Goal: Information Seeking & Learning: Learn about a topic

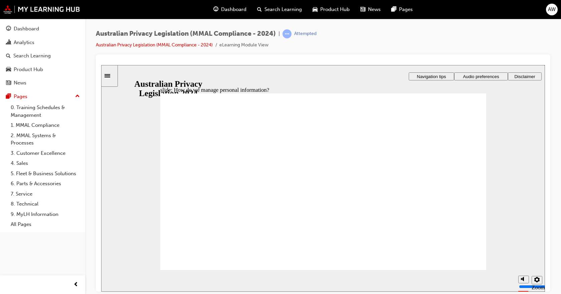
drag, startPoint x: 344, startPoint y: 188, endPoint x: 367, endPoint y: 184, distance: 23.4
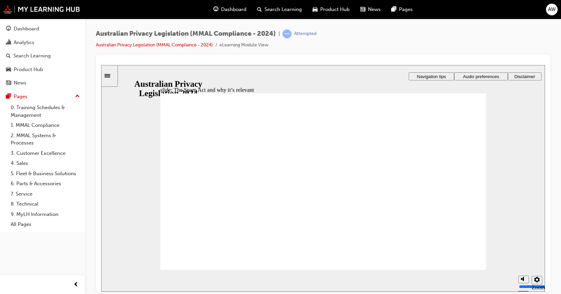
radio input "true"
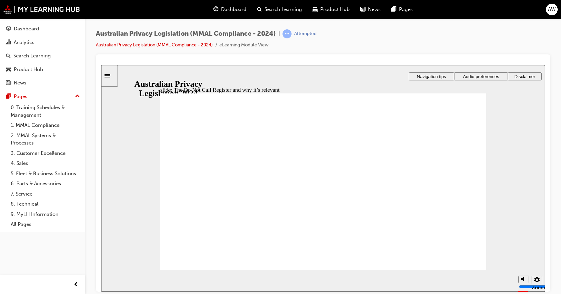
radio input "true"
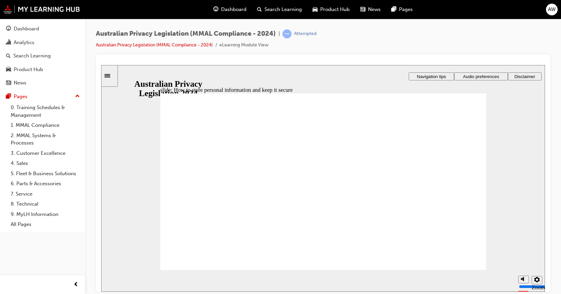
radio input "true"
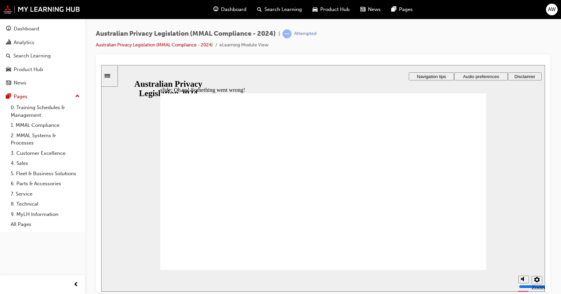
click at [107, 78] on div "Sidebar Toggle" at bounding box center [109, 75] width 11 height 5
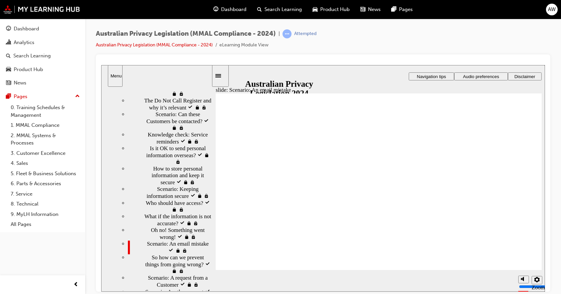
scroll to position [378, 0]
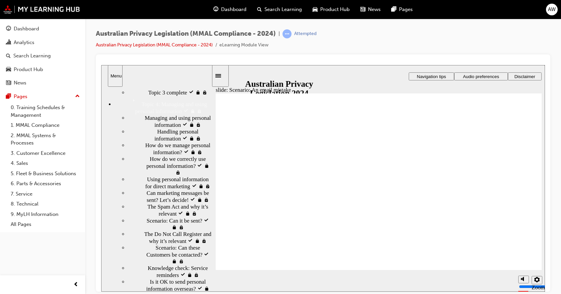
click at [114, 78] on button "Menu" at bounding box center [115, 76] width 15 height 22
click at [229, 76] on div "slide: Scenario: An email mistake Rectangle 1 Rectangle 3 Scenario: An email mi…" at bounding box center [323, 178] width 444 height 227
click at [226, 76] on icon "Sidebar Toggle" at bounding box center [221, 75] width 10 height 4
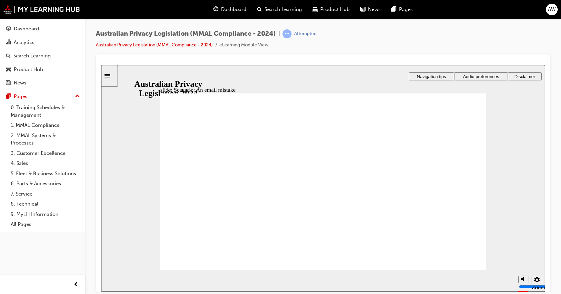
drag, startPoint x: 217, startPoint y: 116, endPoint x: 278, endPoint y: 120, distance: 61.6
radio input "true"
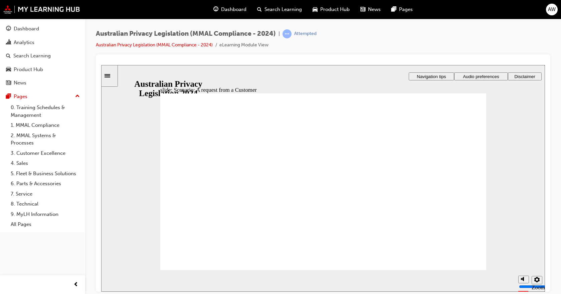
radio input "true"
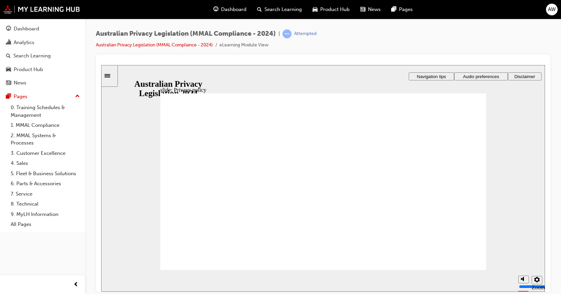
checkbox input "true"
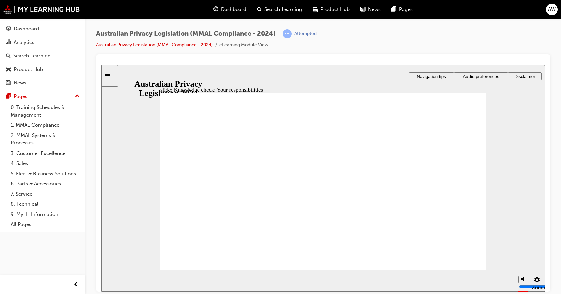
checkbox input "true"
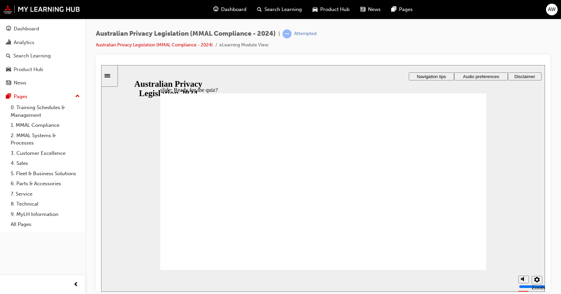
radio input "true"
click at [524, 40] on div "Australian Privacy Legislation (MMAL Compliance - 2024) | Attempted Australian …" at bounding box center [323, 41] width 455 height 25
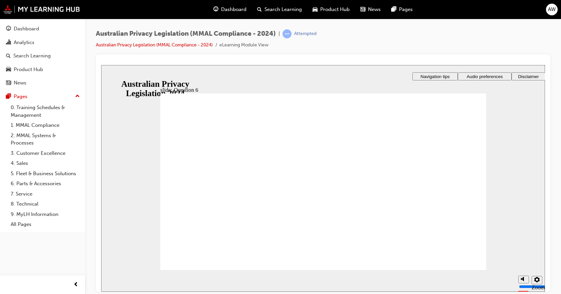
radio input "true"
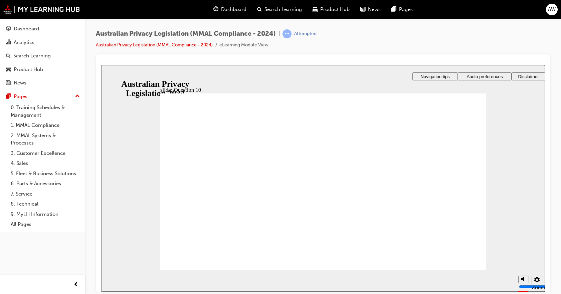
drag, startPoint x: 203, startPoint y: 178, endPoint x: 202, endPoint y: 183, distance: 4.4
radio input "true"
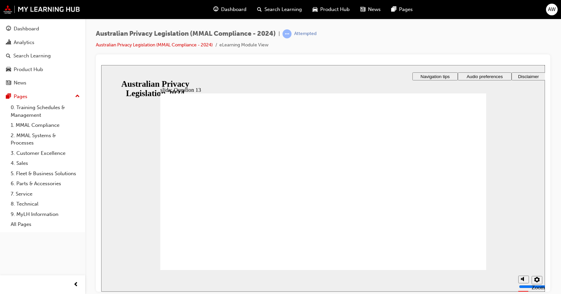
radio input "true"
radio input "false"
radio input "true"
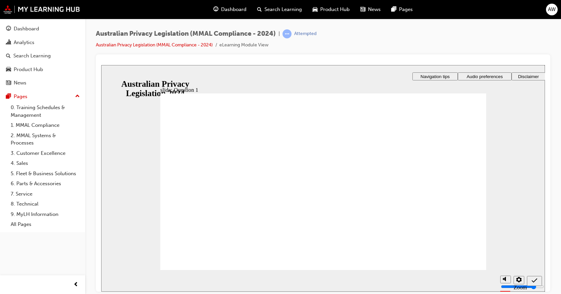
radio input "true"
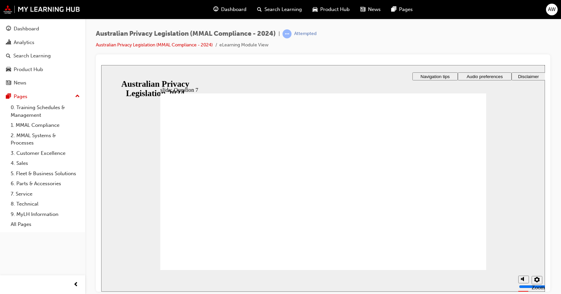
radio input "true"
drag, startPoint x: 205, startPoint y: 171, endPoint x: 199, endPoint y: 257, distance: 86.1
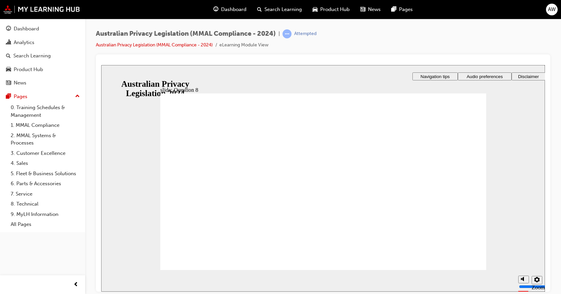
radio input "true"
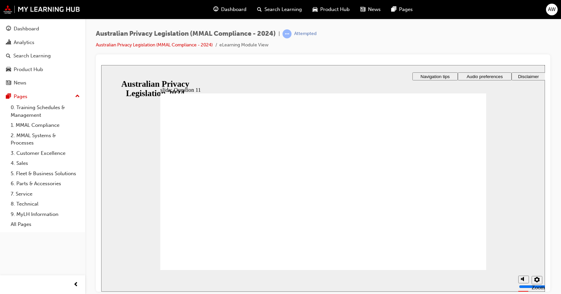
radio input "true"
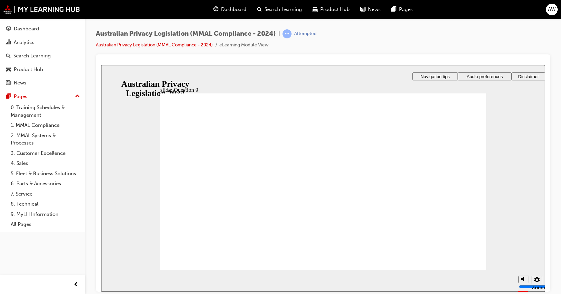
checkbox input "true"
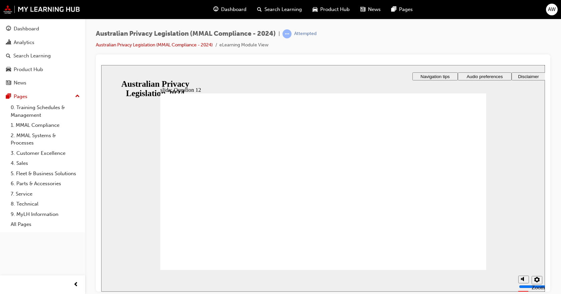
radio input "true"
checkbox input "true"
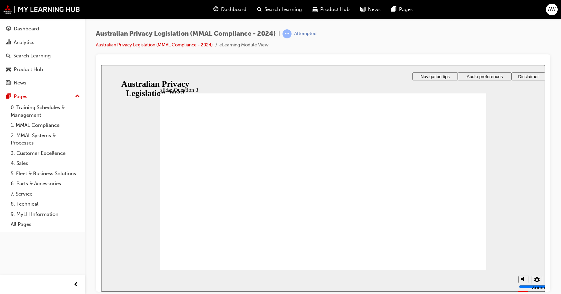
checkbox input "true"
radio input "true"
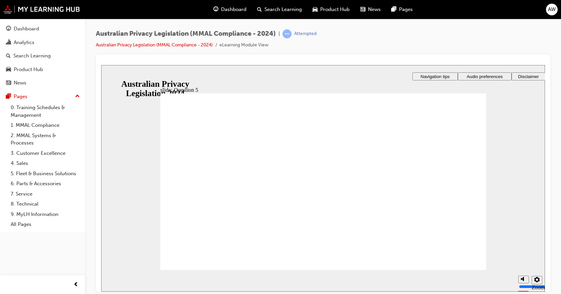
radio input "false"
radio input "true"
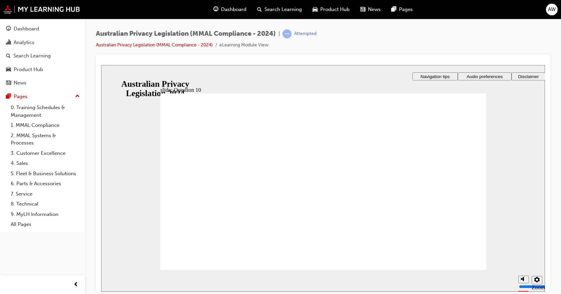
checkbox input "true"
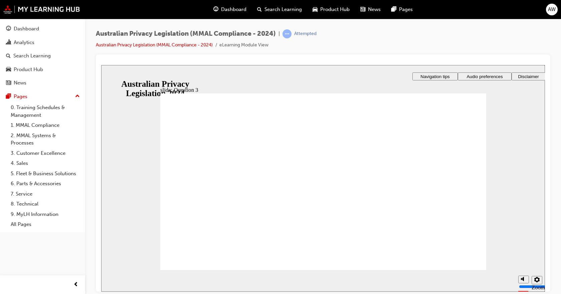
click at [29, 43] on div "Analytics" at bounding box center [24, 43] width 21 height 8
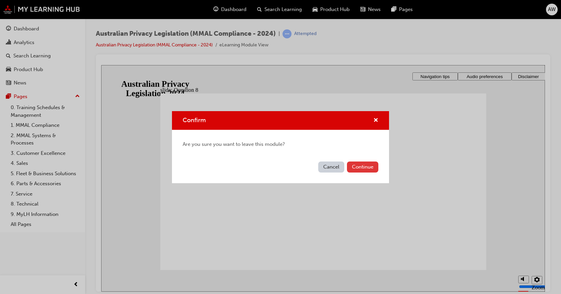
click at [360, 172] on button "Continue" at bounding box center [362, 167] width 31 height 11
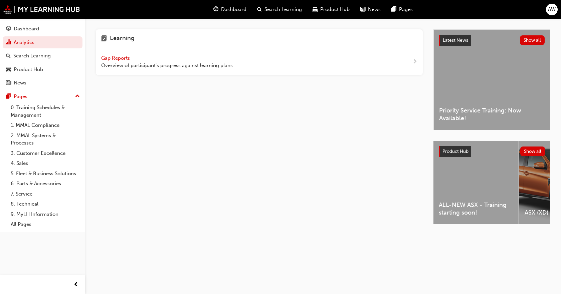
click at [153, 66] on span "Overview of participant's progress against learning plans." at bounding box center [167, 66] width 133 height 8
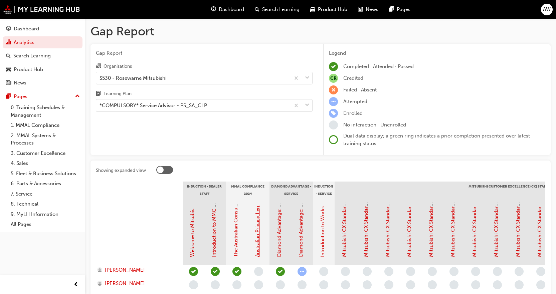
click at [257, 245] on link "Australian Privacy Legislation (MMAL Compliance - 2024)" at bounding box center [258, 190] width 6 height 133
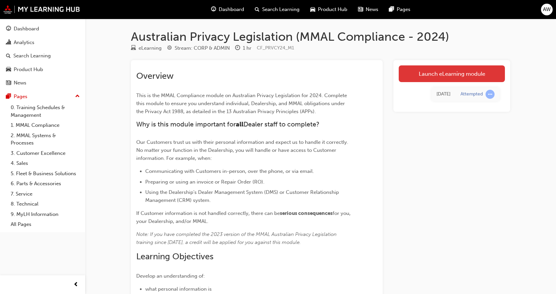
click at [415, 77] on link "Launch eLearning module" at bounding box center [452, 74] width 106 height 17
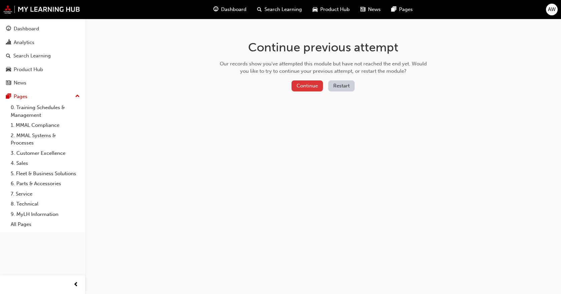
click at [303, 84] on button "Continue" at bounding box center [307, 86] width 31 height 11
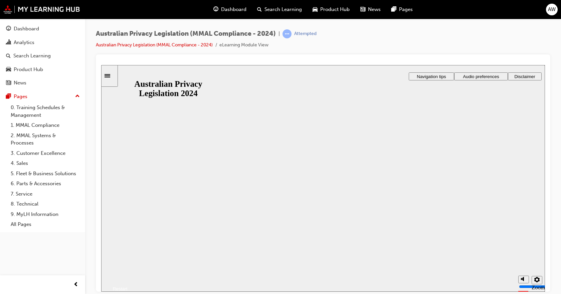
click at [128, 277] on button "Resume" at bounding box center [114, 281] width 26 height 9
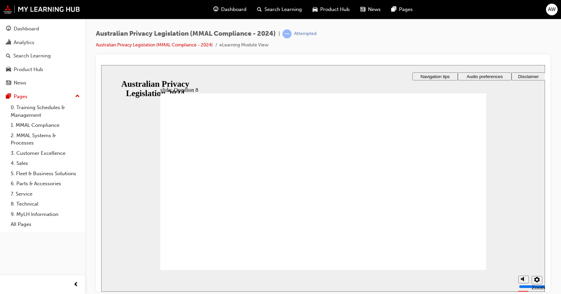
radio input "true"
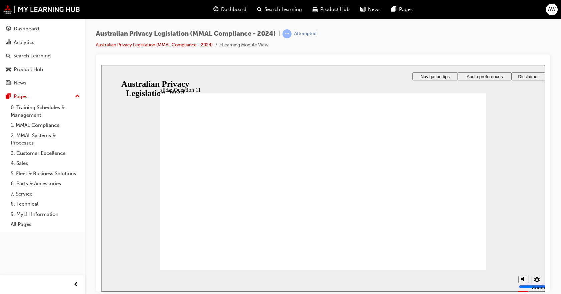
checkbox input "true"
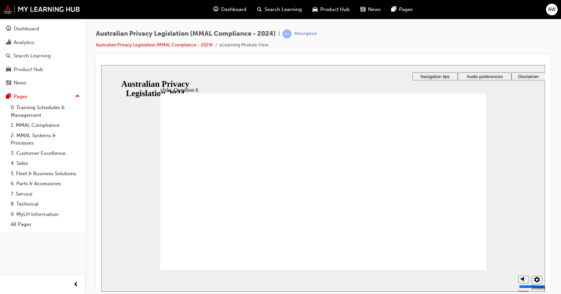
radio input "true"
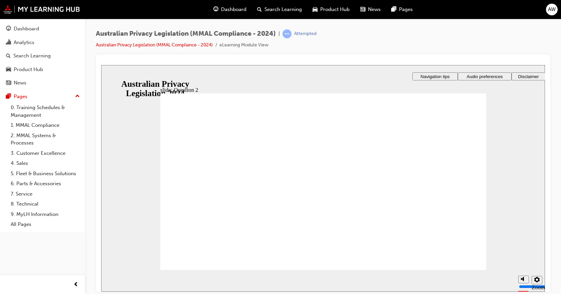
radio input "true"
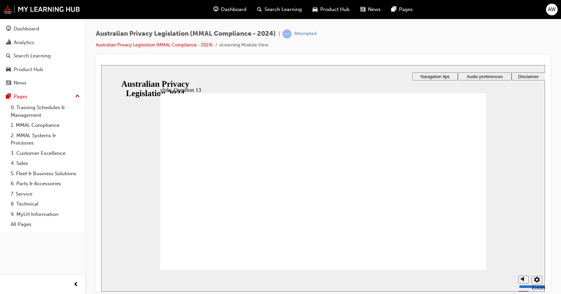
click at [471, 270] on section "Playback Speed 2 1.75 1.5 1.25 0.75" at bounding box center [323, 281] width 444 height 22
radio input "true"
drag, startPoint x: 217, startPoint y: 187, endPoint x: 212, endPoint y: 251, distance: 64.4
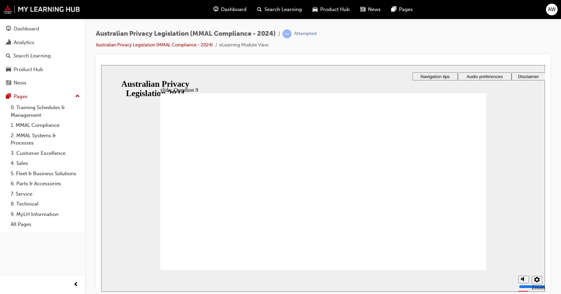
radio input "true"
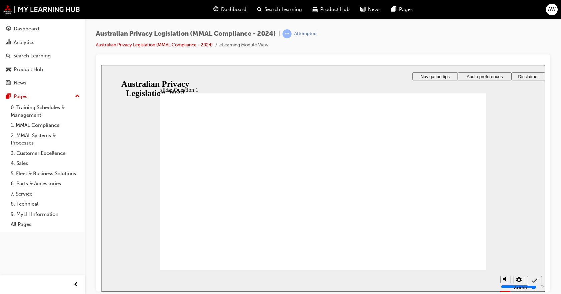
radio input "true"
drag, startPoint x: 231, startPoint y: 185, endPoint x: 216, endPoint y: 252, distance: 68.8
radio input "true"
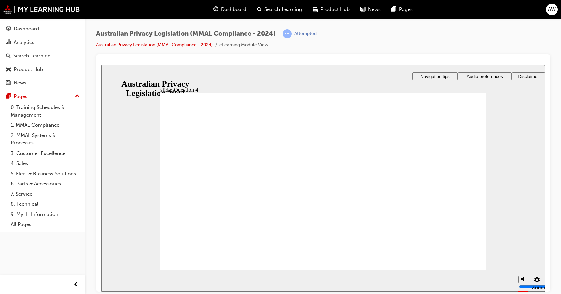
radio input "true"
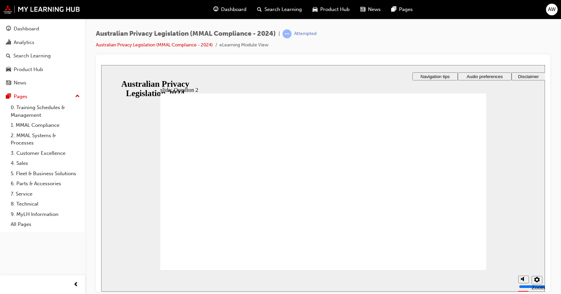
radio input "true"
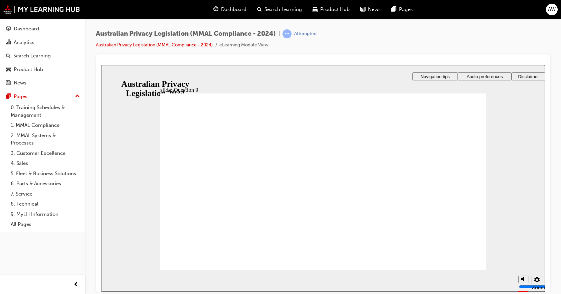
radio input "true"
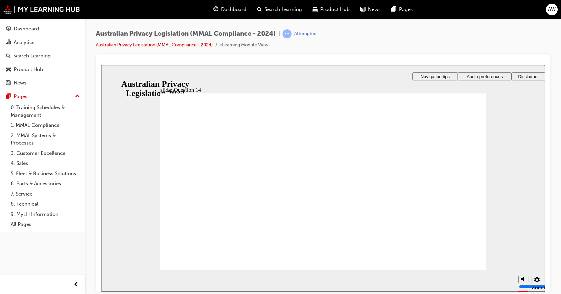
radio input "true"
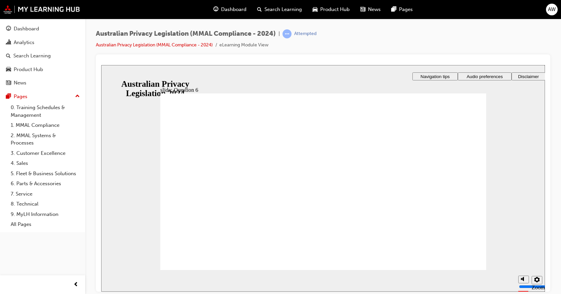
radio input "true"
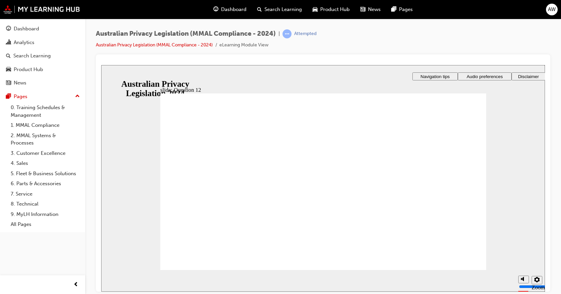
checkbox input "true"
radio input "true"
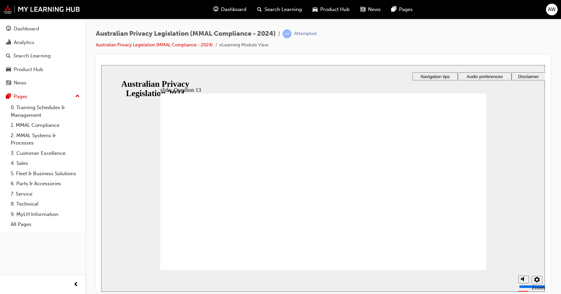
radio input "true"
click at [467, 273] on section "Playback Speed 2 1.75 1.5 1.25 0.75" at bounding box center [323, 281] width 444 height 22
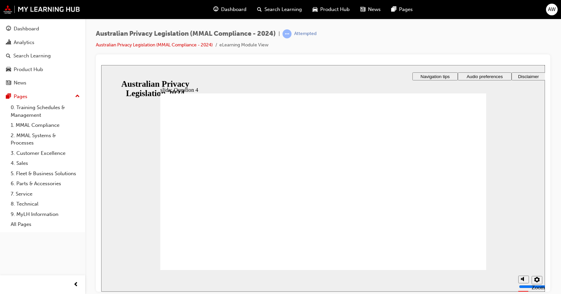
radio input "true"
drag, startPoint x: 191, startPoint y: 183, endPoint x: 190, endPoint y: 187, distance: 3.6
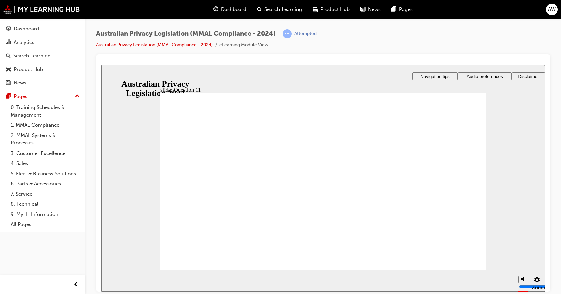
radio input "true"
checkbox input "true"
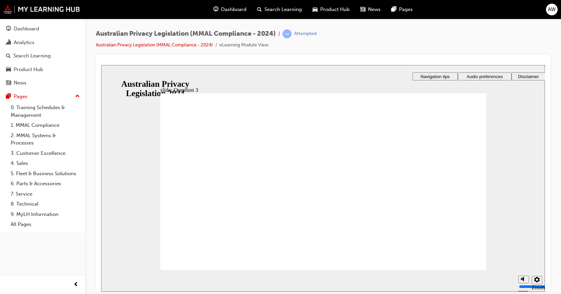
radio input "true"
